Goal: Check status: Check status

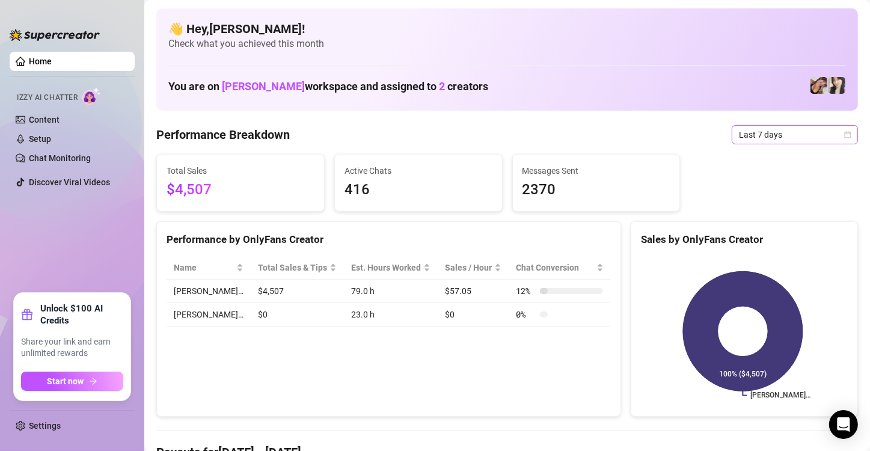
click at [772, 133] on span "Last 7 days" at bounding box center [795, 135] width 112 height 18
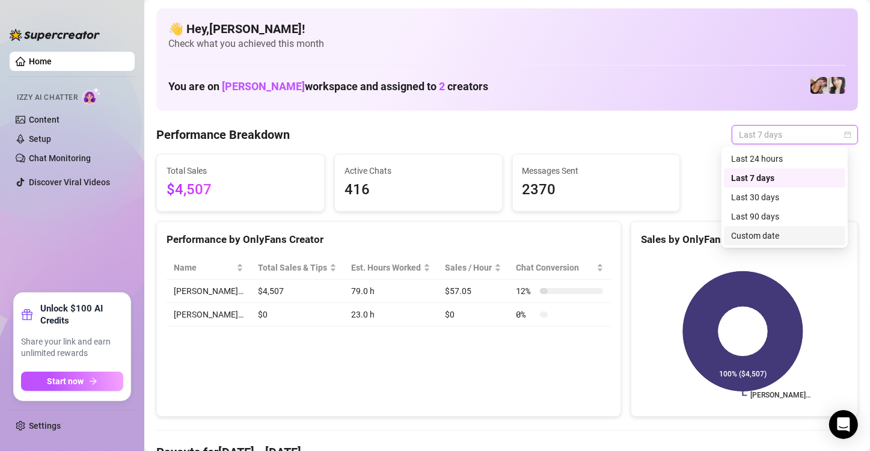
click at [748, 241] on div "Custom date" at bounding box center [784, 235] width 107 height 13
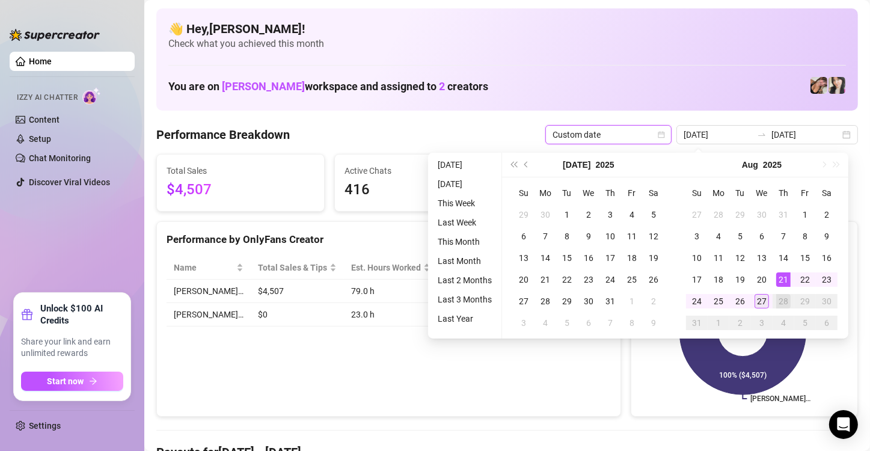
type input "[DATE]"
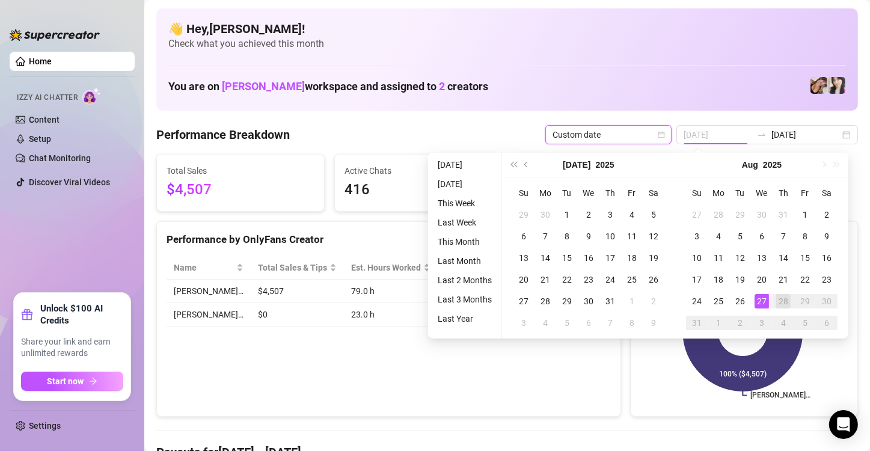
click at [763, 302] on div "27" at bounding box center [762, 301] width 14 height 14
click at [763, 302] on icon at bounding box center [743, 332] width 120 height 120
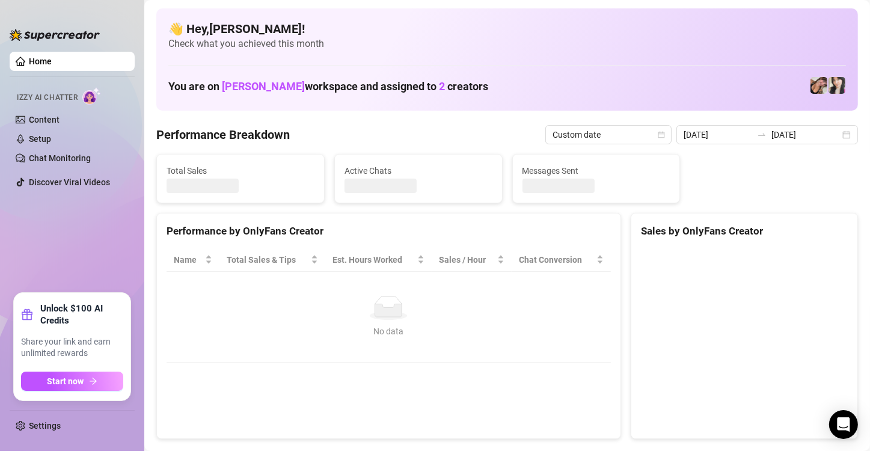
type input "[DATE]"
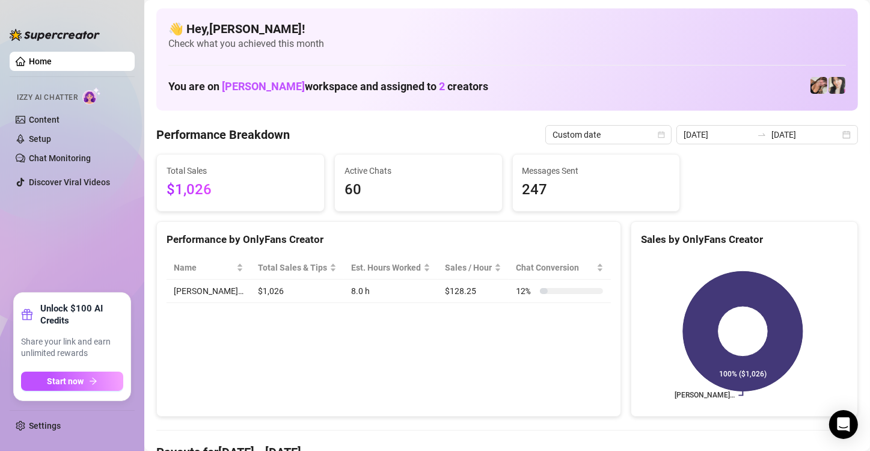
click at [361, 366] on div "Performance by OnlyFans Creator Name Total Sales & Tips Est. Hours Worked Sales…" at bounding box center [388, 319] width 465 height 196
